Goal: Transaction & Acquisition: Download file/media

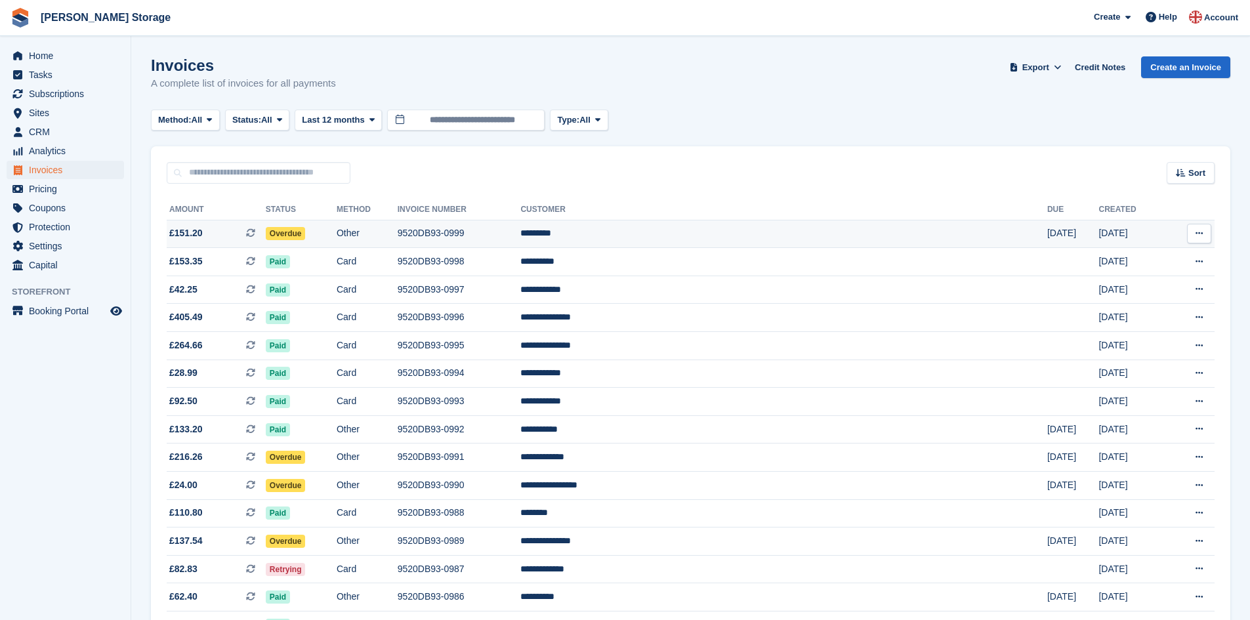
click at [398, 236] on td "Other" at bounding box center [367, 234] width 61 height 28
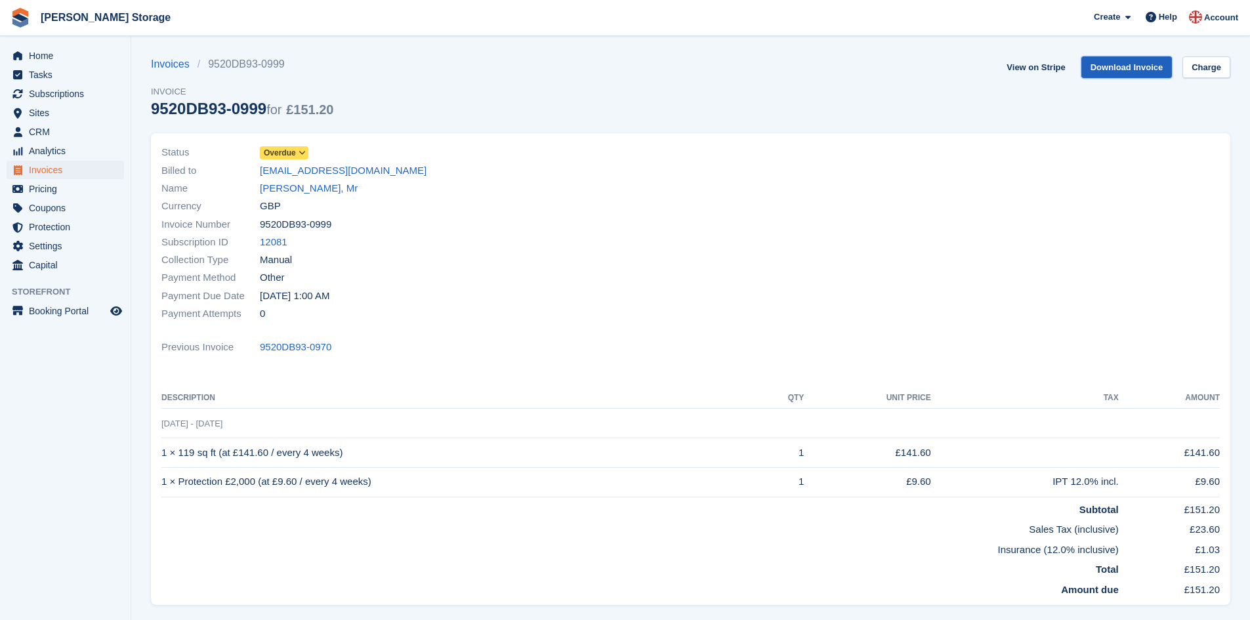
click at [1138, 73] on link "Download Invoice" at bounding box center [1126, 67] width 91 height 22
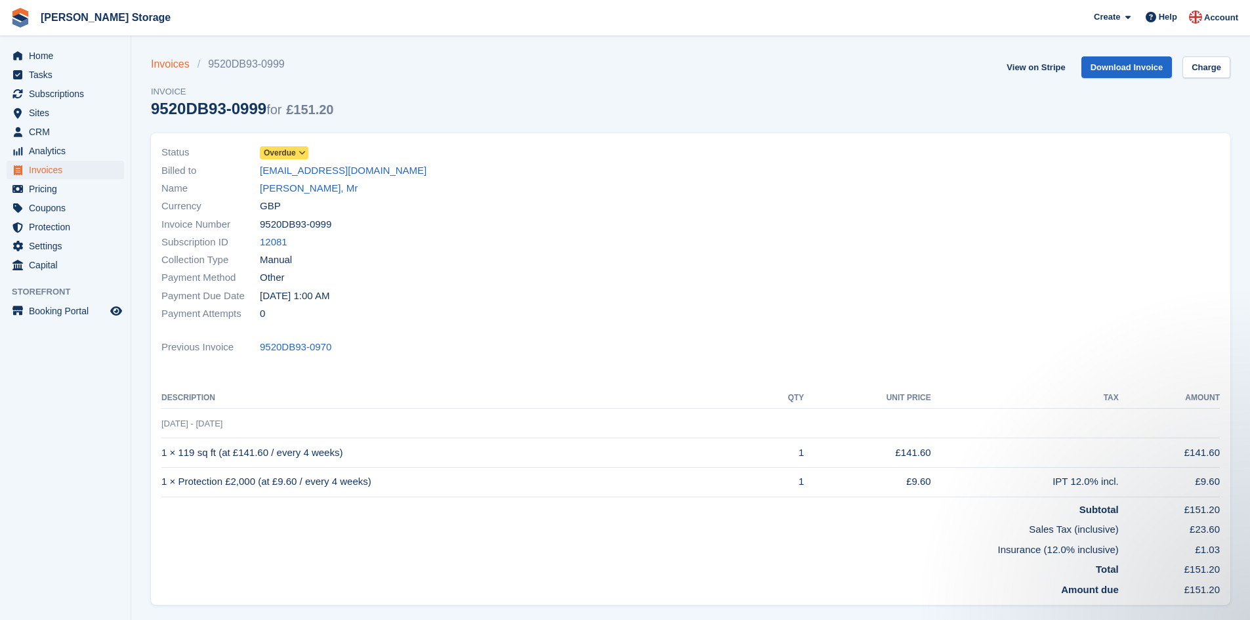
click at [173, 64] on link "Invoices" at bounding box center [174, 64] width 47 height 16
